Goal: Task Accomplishment & Management: Manage account settings

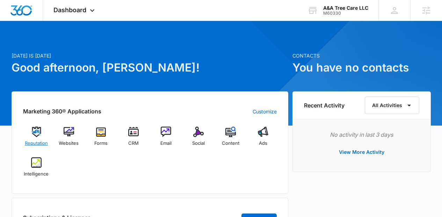
click at [43, 140] on span "Reputation" at bounding box center [36, 143] width 23 height 7
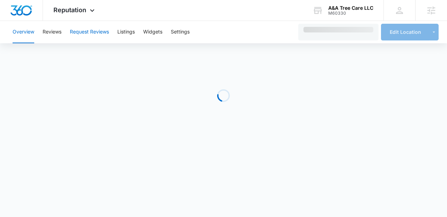
click at [104, 39] on button "Request Reviews" at bounding box center [89, 32] width 39 height 22
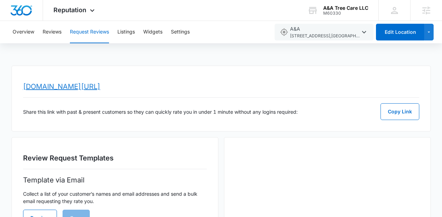
click at [100, 89] on link "www.topratedlocal.com/review/aa-reviews" at bounding box center [61, 86] width 77 height 8
click at [89, 11] on icon at bounding box center [92, 12] width 8 height 8
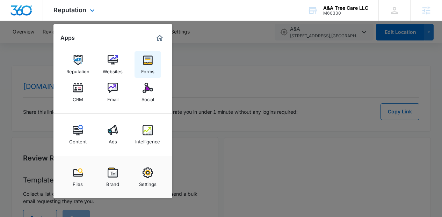
click at [139, 56] on link "Forms" at bounding box center [148, 64] width 27 height 27
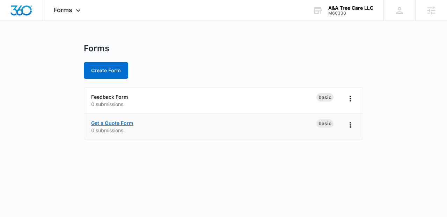
click at [124, 125] on link "Get a Quote Form" at bounding box center [112, 123] width 42 height 6
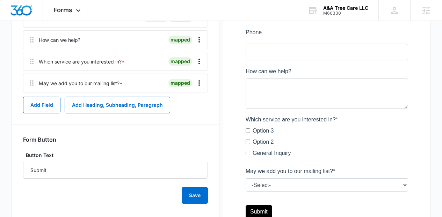
scroll to position [178, 0]
click at [197, 63] on icon "Overflow Menu" at bounding box center [199, 62] width 8 height 8
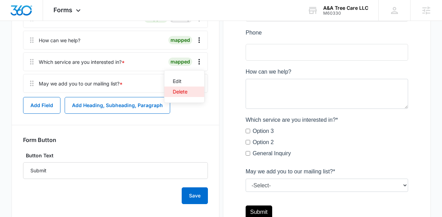
click at [184, 88] on button "Delete" at bounding box center [185, 92] width 40 height 10
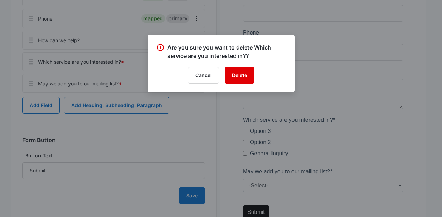
click at [238, 74] on button "Delete" at bounding box center [240, 75] width 30 height 17
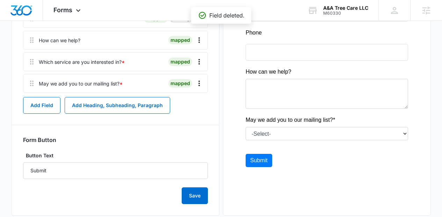
scroll to position [0, 0]
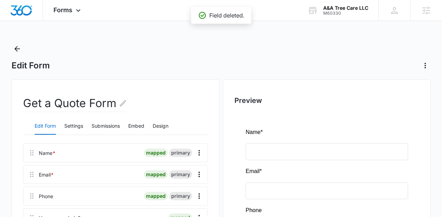
click at [148, 124] on div "Edit Form Settings Submissions Embed Design" at bounding box center [115, 126] width 185 height 17
click at [162, 127] on button "Design" at bounding box center [161, 126] width 16 height 17
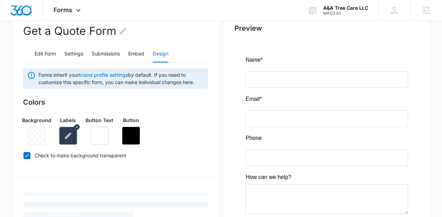
click at [66, 132] on icon "button" at bounding box center [68, 136] width 8 height 8
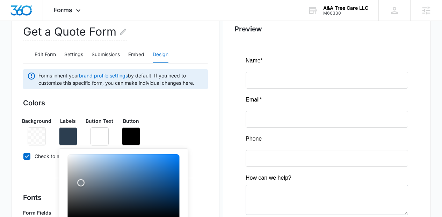
scroll to position [73, 0]
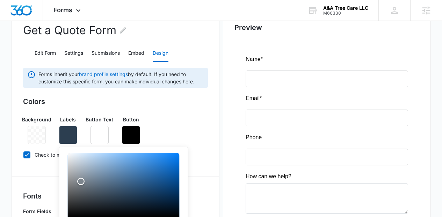
type input "#000000"
drag, startPoint x: 84, startPoint y: 173, endPoint x: 48, endPoint y: 236, distance: 72.2
click at [48, 144] on html "Forms Apps Reputation Websites Forms CRM Email Social Content Ads Intelligence …" at bounding box center [221, 35] width 442 height 217
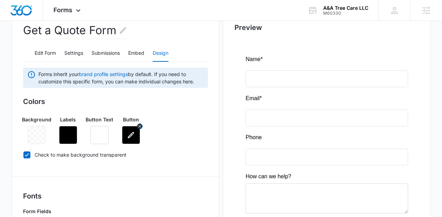
click at [126, 133] on button "button" at bounding box center [131, 135] width 18 height 18
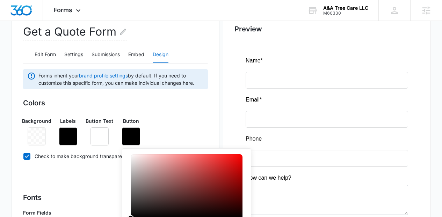
scroll to position [210, 0]
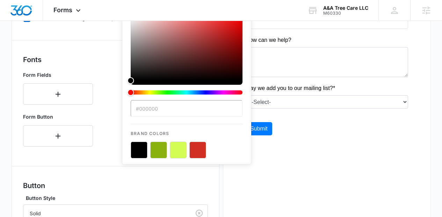
click at [163, 153] on button "color-picker-container" at bounding box center [158, 150] width 17 height 17
type input "#8AB20F"
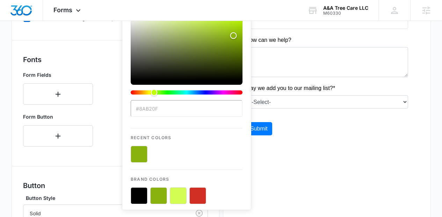
click at [146, 157] on button "color-picker-container" at bounding box center [139, 154] width 17 height 17
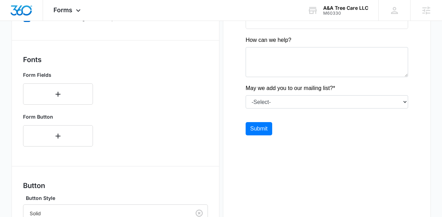
click at [267, 173] on div "Preview" at bounding box center [327, 106] width 208 height 473
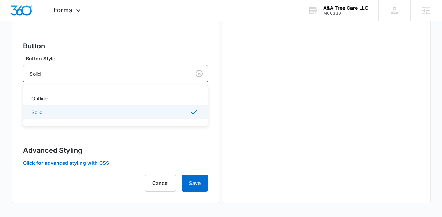
click at [73, 77] on div at bounding box center [106, 74] width 152 height 9
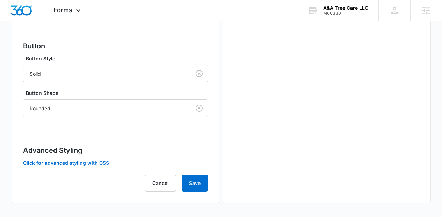
click at [88, 61] on label "Button Style" at bounding box center [118, 58] width 185 height 7
click at [82, 107] on div at bounding box center [106, 108] width 152 height 9
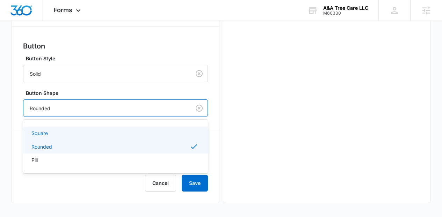
click at [75, 130] on div "Square" at bounding box center [114, 133] width 167 height 7
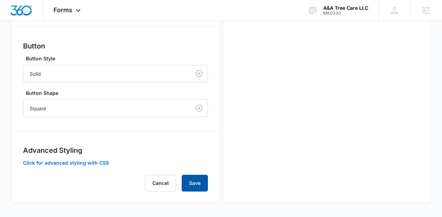
click at [196, 185] on button "Save" at bounding box center [195, 183] width 26 height 17
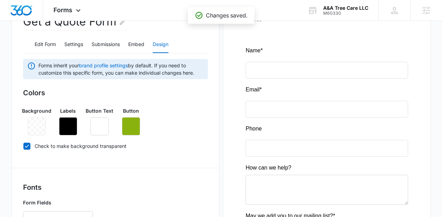
scroll to position [0, 0]
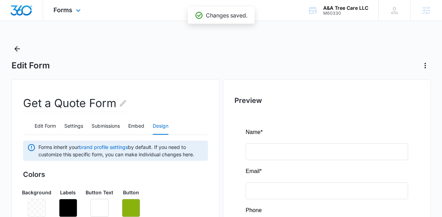
click at [26, 12] on img "Dashboard" at bounding box center [21, 10] width 22 height 10
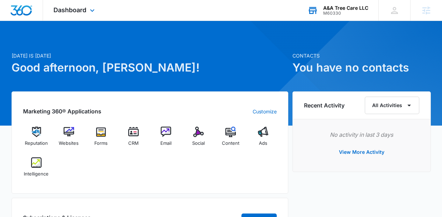
click at [329, 10] on div "A&A Tree Care LLC" at bounding box center [345, 8] width 45 height 6
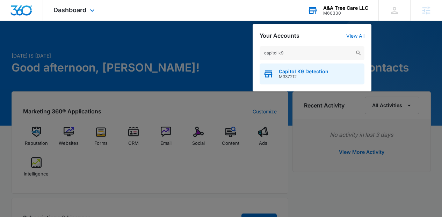
type input "capitol k9"
click at [309, 76] on span "M337212" at bounding box center [304, 76] width 50 height 5
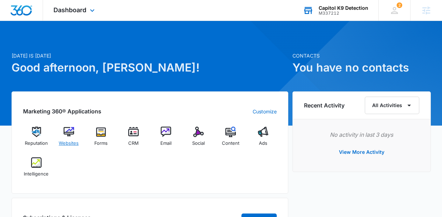
click at [69, 139] on div "Websites" at bounding box center [68, 139] width 27 height 25
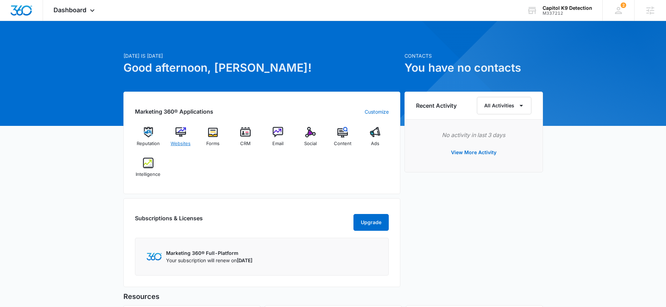
click at [181, 138] on div "Websites" at bounding box center [180, 139] width 27 height 25
